Goal: Navigation & Orientation: Find specific page/section

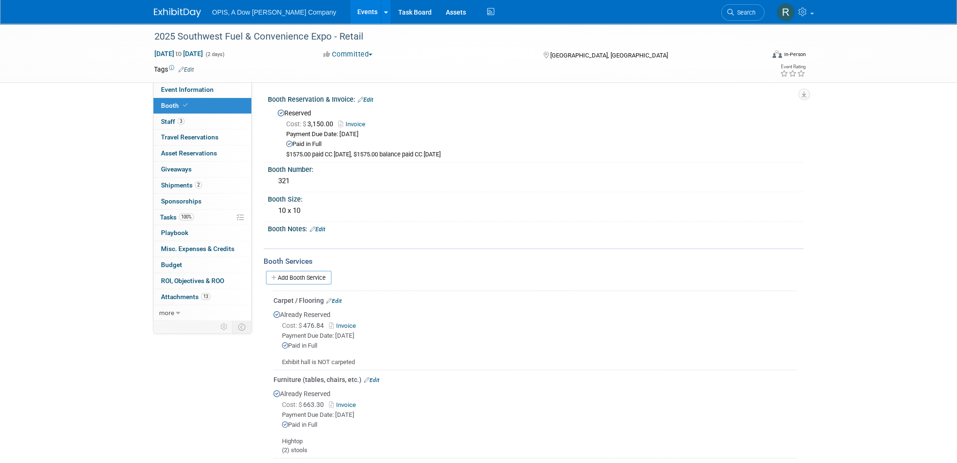
click at [350, 13] on link "Events" at bounding box center [367, 12] width 34 height 24
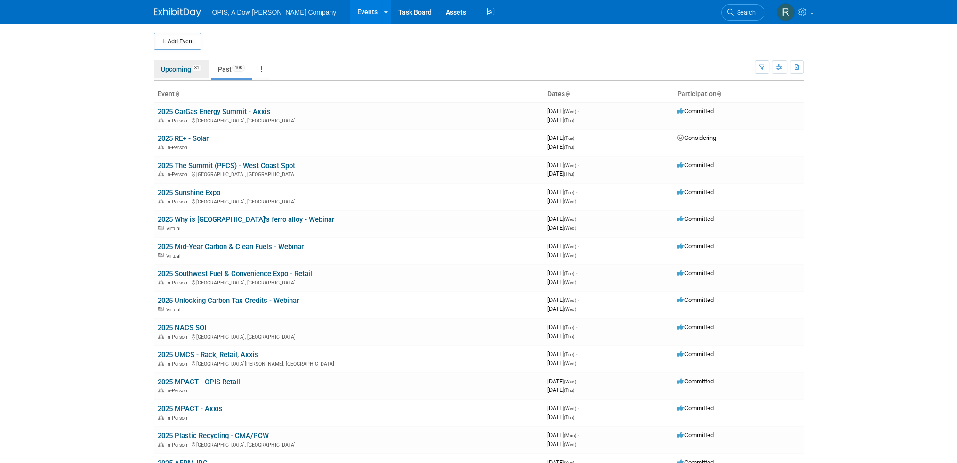
click at [168, 71] on link "Upcoming 31" at bounding box center [181, 69] width 55 height 18
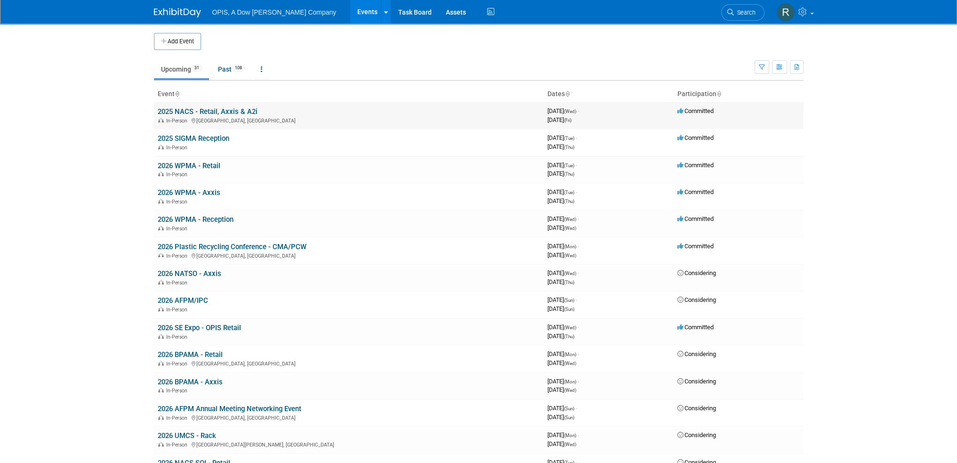
click at [180, 110] on link "2025 NACS - Retail, Axxis & A2i" at bounding box center [208, 111] width 100 height 8
